Goal: Communication & Community: Answer question/provide support

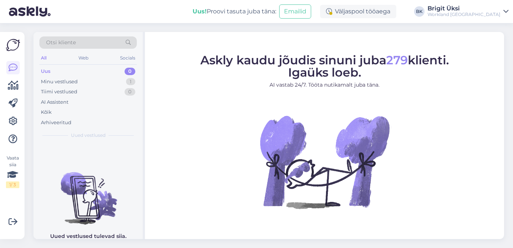
click at [119, 68] on div "Uus 0" at bounding box center [87, 71] width 97 height 10
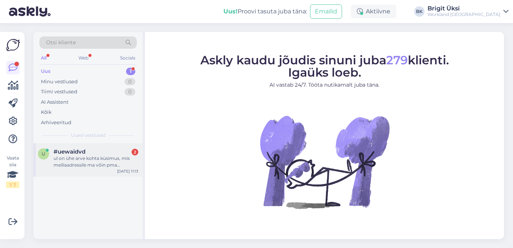
click at [109, 163] on div "ul on ühe arve kohta küsimus, mis meiliaadressile ma võin pma küsimuse saata?" at bounding box center [96, 161] width 85 height 13
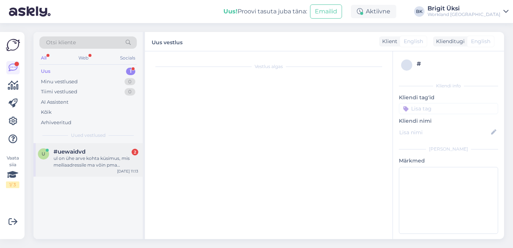
click at [114, 161] on div "ul on ühe arve kohta küsimus, mis meiliaadressile ma võin pma küsimuse saata?" at bounding box center [96, 161] width 85 height 13
click at [111, 82] on div "Minu vestlused 0" at bounding box center [87, 82] width 97 height 10
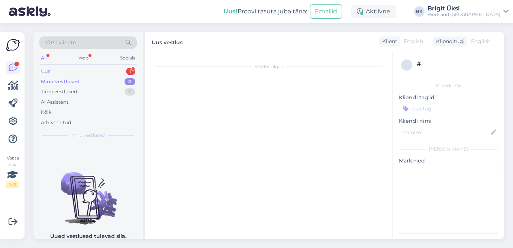
click at [111, 68] on div "Uus 1" at bounding box center [87, 71] width 97 height 10
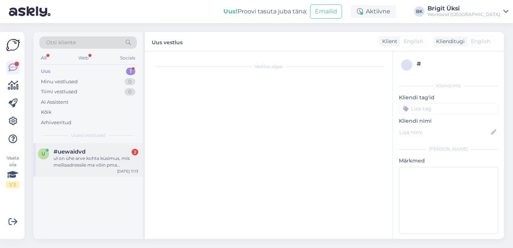
click at [97, 159] on div "ul on ühe arve kohta küsimus, mis meiliaadressile ma võin pma küsimuse saata?" at bounding box center [96, 161] width 85 height 13
click at [105, 161] on div "ul on ühe arve kohta küsimus, mis meiliaadressile ma võin pma küsimuse saata?" at bounding box center [96, 161] width 85 height 13
click at [65, 156] on div "ul on ühe arve kohta küsimus, mis meiliaadressile ma võin pma küsimuse saata?" at bounding box center [96, 161] width 85 height 13
click at [51, 155] on div "u #uewaidvd 2 ul on ühe arve kohta küsimus, mis meiliaadressile ma võin pma küs…" at bounding box center [88, 158] width 100 height 20
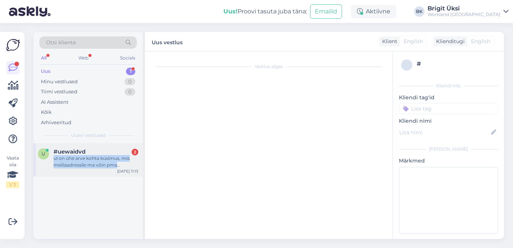
click at [51, 155] on div "u #uewaidvd 2 ul on ühe arve kohta küsimus, mis meiliaadressile ma võin pma küs…" at bounding box center [88, 158] width 100 height 20
drag, startPoint x: 51, startPoint y: 155, endPoint x: 52, endPoint y: 160, distance: 4.7
click at [52, 158] on div "u #uewaidvd 2 ul on ühe arve kohta küsimus, mis meiliaadressile ma võin pma küs…" at bounding box center [88, 158] width 100 height 20
click at [54, 163] on div "u #uewaidvd 2 ul on ühe arve kohta küsimus, mis meiliaadressile ma võin pma küs…" at bounding box center [88, 158] width 100 height 20
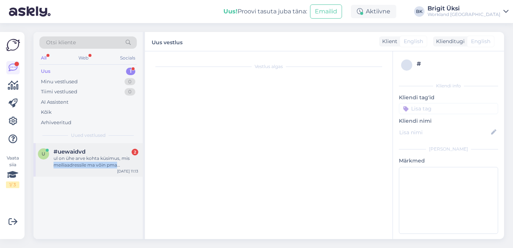
click at [54, 162] on div "ul on ühe arve kohta küsimus, mis meiliaadressile ma võin pma küsimuse saata?" at bounding box center [96, 161] width 85 height 13
click at [55, 162] on div "ul on ühe arve kohta küsimus, mis meiliaadressile ma võin pma küsimuse saata?" at bounding box center [96, 161] width 85 height 13
click at [97, 152] on div "#uewaidvd 2" at bounding box center [96, 151] width 85 height 7
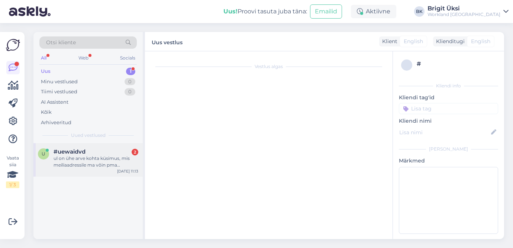
click at [97, 152] on div "#uewaidvd 2" at bounding box center [96, 151] width 85 height 7
click at [96, 183] on div "u #uewaidvd 2 ul on ühe arve kohta küsimus, mis meiliaadressile ma võin pma küs…" at bounding box center [87, 191] width 109 height 96
click at [46, 154] on div "u" at bounding box center [43, 153] width 11 height 11
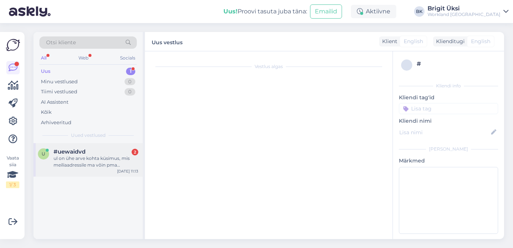
click at [46, 154] on div "u" at bounding box center [43, 153] width 11 height 11
click at [49, 190] on div "u #uewaidvd 2 ul on ühe arve kohta küsimus, mis meiliaadressile ma võin pma küs…" at bounding box center [87, 191] width 109 height 96
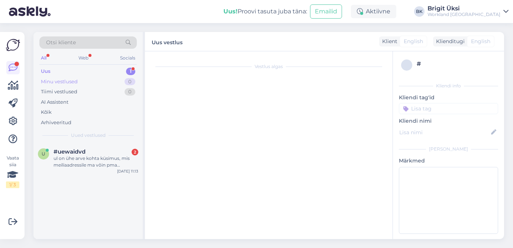
click at [83, 78] on div "Minu vestlused 0" at bounding box center [87, 82] width 97 height 10
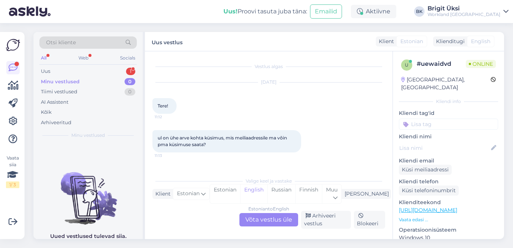
click at [279, 220] on div "Estonian to English Võta vestlus üle" at bounding box center [268, 219] width 59 height 13
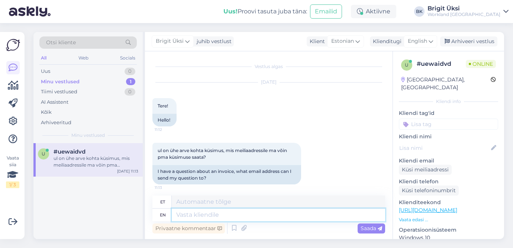
click at [279, 220] on textarea at bounding box center [278, 215] width 213 height 13
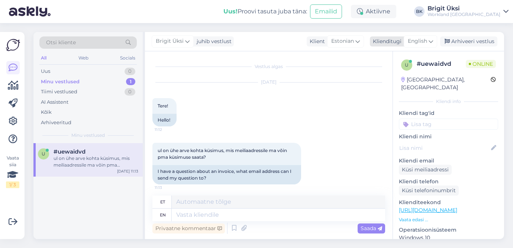
click at [422, 46] on div "English" at bounding box center [420, 41] width 33 height 12
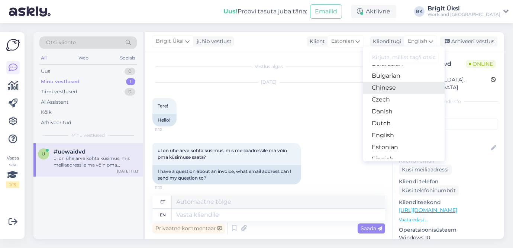
scroll to position [26, 0]
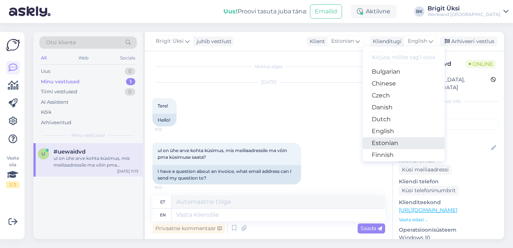
click at [396, 140] on link "Estonian" at bounding box center [404, 143] width 82 height 12
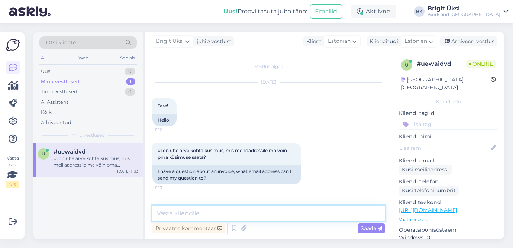
click at [305, 218] on textarea at bounding box center [268, 214] width 233 height 16
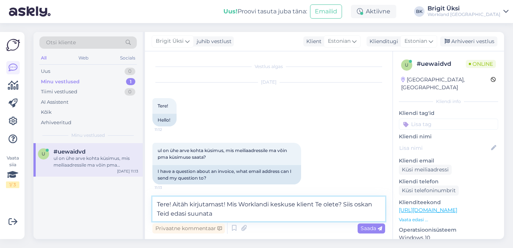
type textarea "Tere! Aitäh kirjutamast! Mis Worklandi keskuse klient Te olete? Siis oskan Teid…"
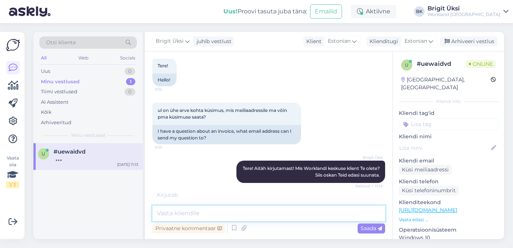
scroll to position [64, 0]
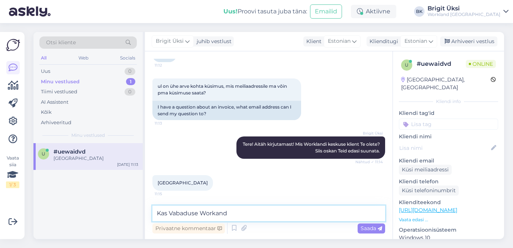
type textarea "Kas Vabaduse Workand?"
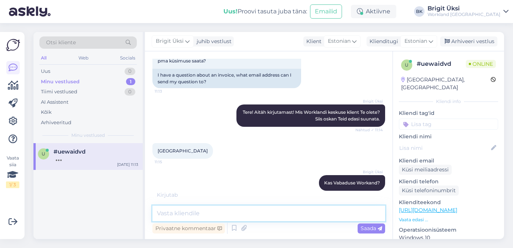
scroll to position [128, 0]
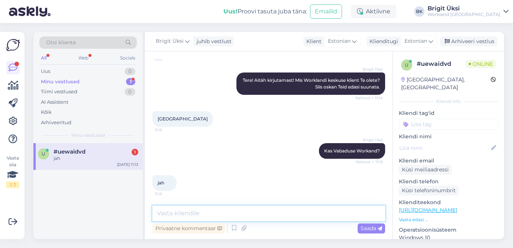
click at [202, 218] on textarea at bounding box center [268, 214] width 233 height 16
paste textarea "[EMAIL_ADDRESS][DOMAIN_NAME]"
click at [157, 217] on textarea "[EMAIL_ADDRESS][DOMAIN_NAME]" at bounding box center [268, 214] width 233 height 16
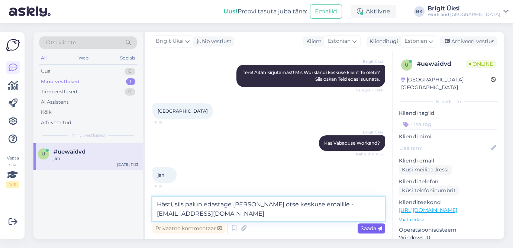
type textarea "Hästi, siis palun edastage [PERSON_NAME] otse keskuse emailile - [EMAIL_ADDRESS…"
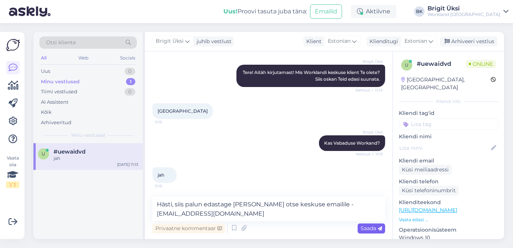
click at [366, 228] on span "Saada" at bounding box center [372, 228] width 22 height 7
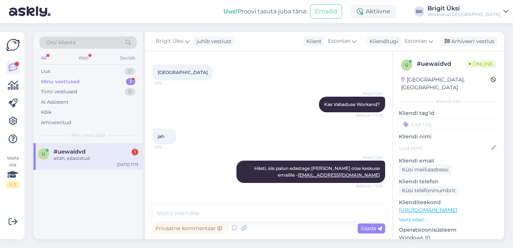
scroll to position [199, 0]
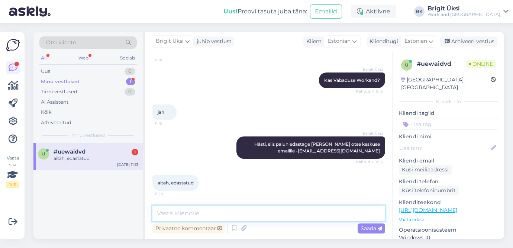
click at [258, 213] on textarea at bounding box center [268, 214] width 233 height 16
type textarea "Aitäh! Vastame peagi. Ilusat päeva jätku!"
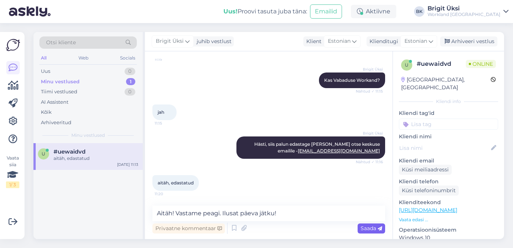
click at [368, 228] on span "Saada" at bounding box center [372, 228] width 22 height 7
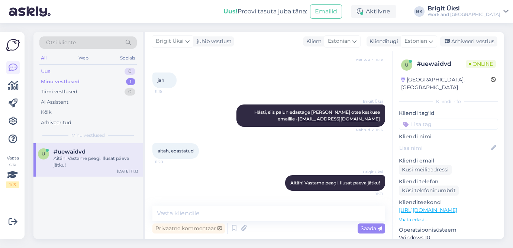
click at [98, 73] on div "Uus 0" at bounding box center [87, 71] width 97 height 10
